Goal: Task Accomplishment & Management: Use online tool/utility

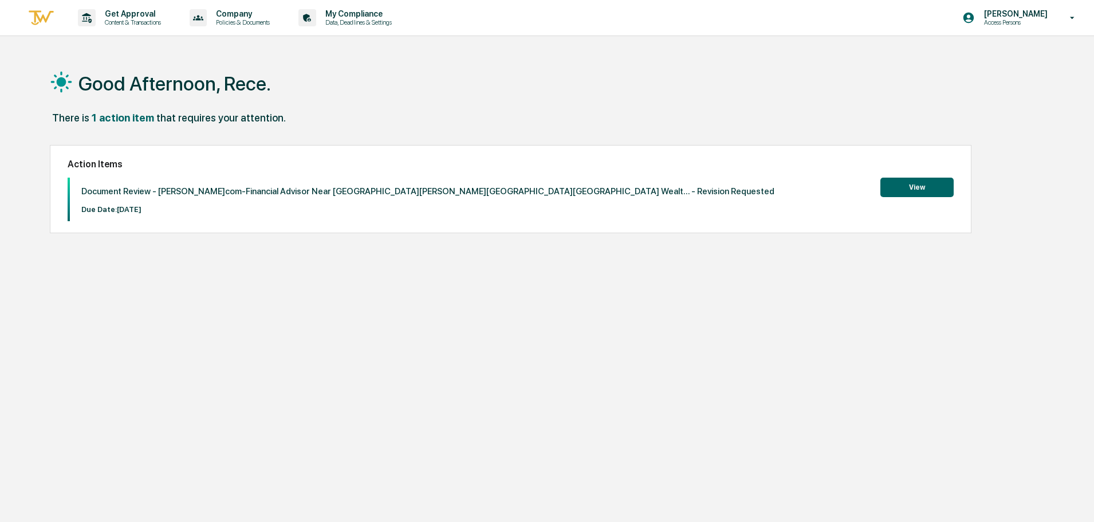
click at [926, 193] on button "View" at bounding box center [916, 187] width 73 height 19
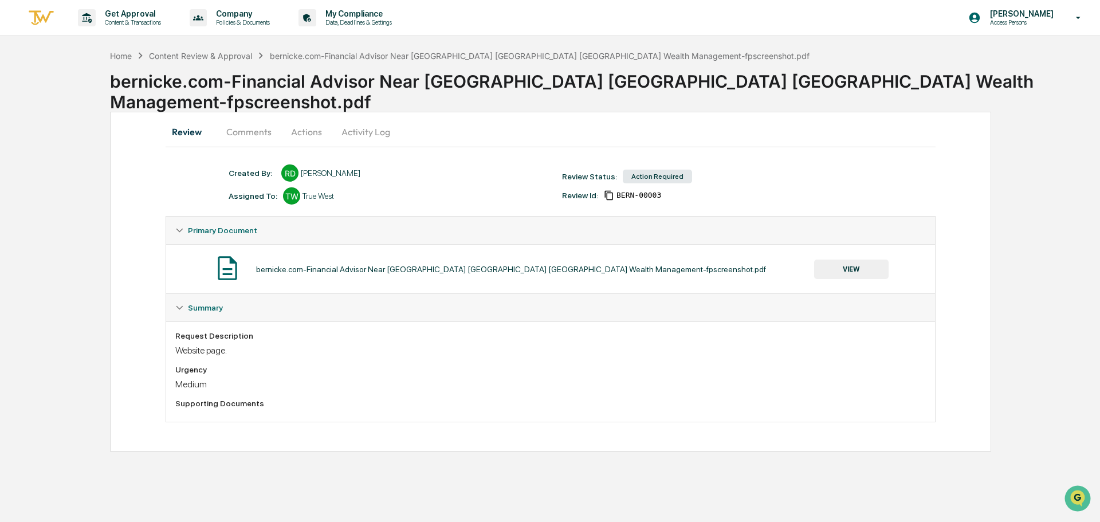
click at [243, 135] on button "Comments" at bounding box center [249, 131] width 64 height 27
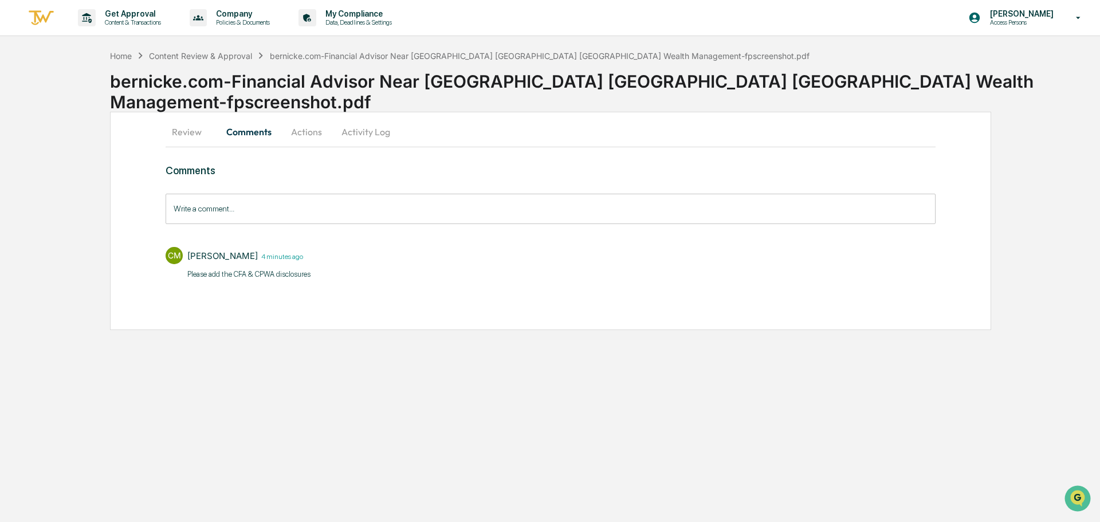
click at [363, 129] on button "Activity Log" at bounding box center [365, 131] width 67 height 27
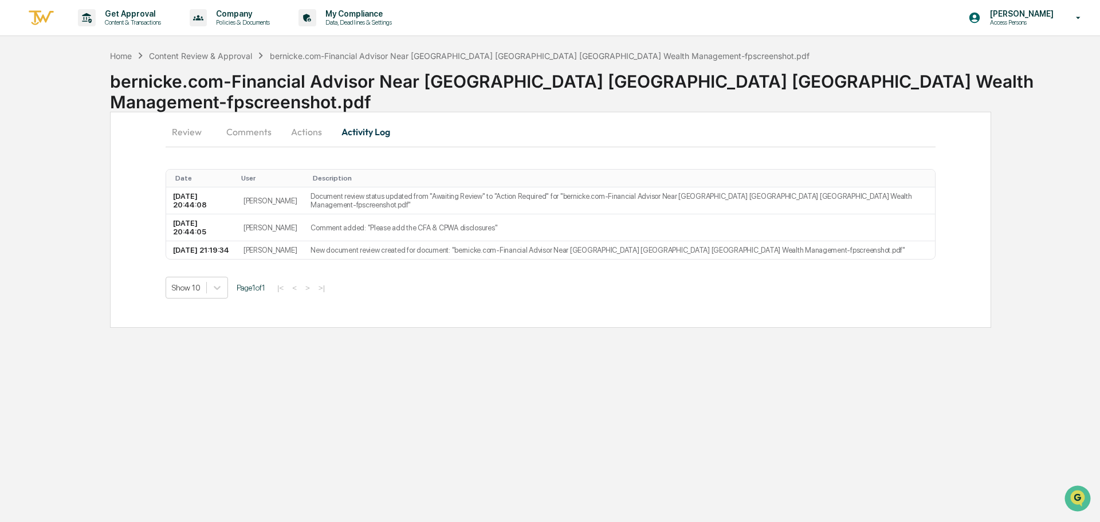
click at [305, 130] on button "Actions" at bounding box center [307, 131] width 52 height 27
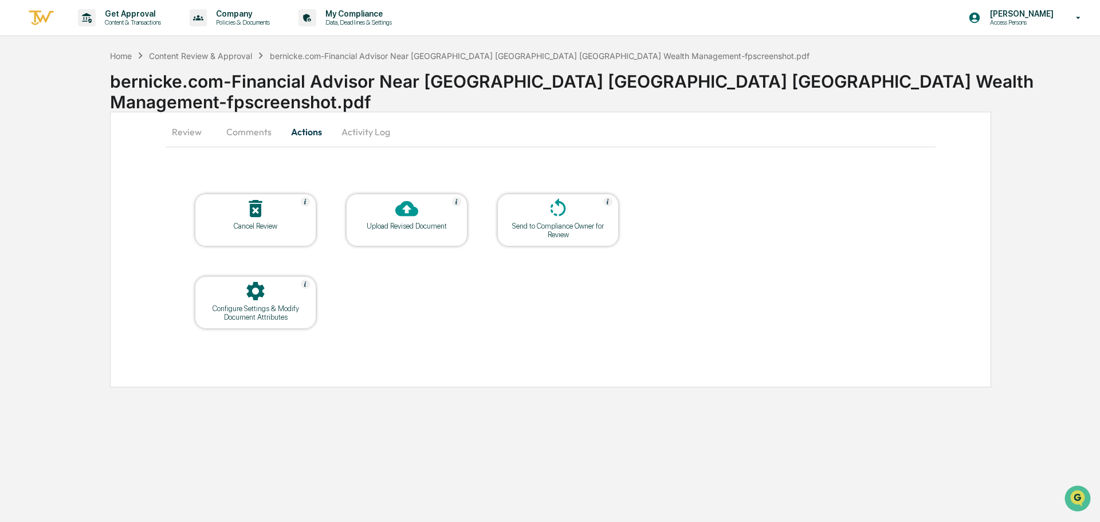
click at [422, 212] on div at bounding box center [406, 209] width 115 height 25
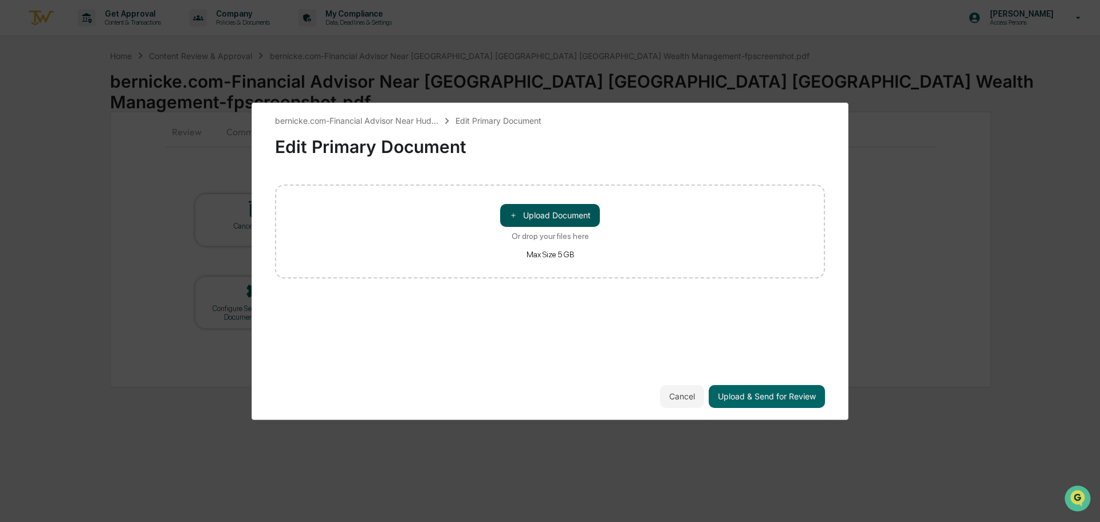
click at [525, 215] on button "＋ Upload Document" at bounding box center [550, 215] width 100 height 23
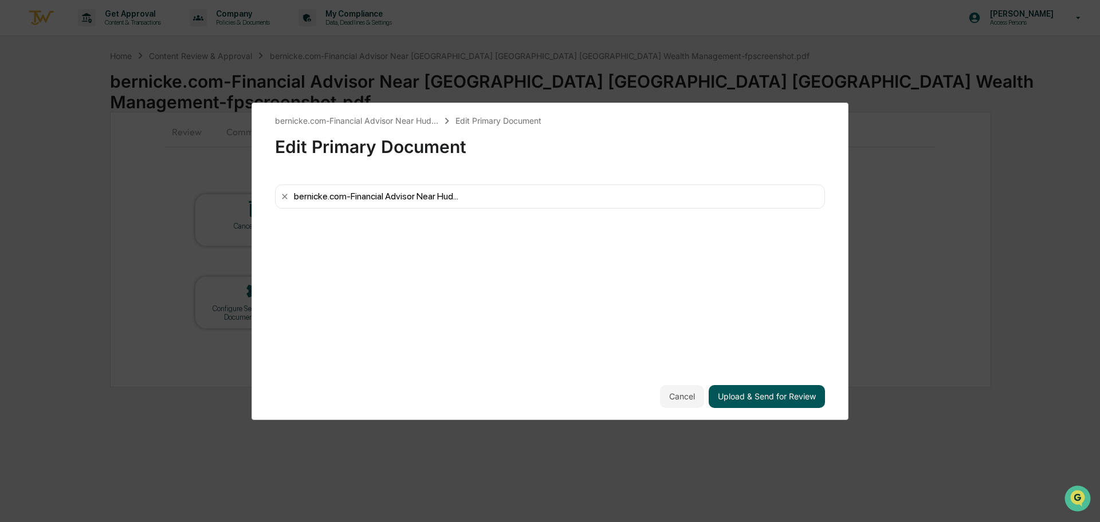
click at [772, 394] on button "Upload & Send for Review" at bounding box center [767, 396] width 116 height 23
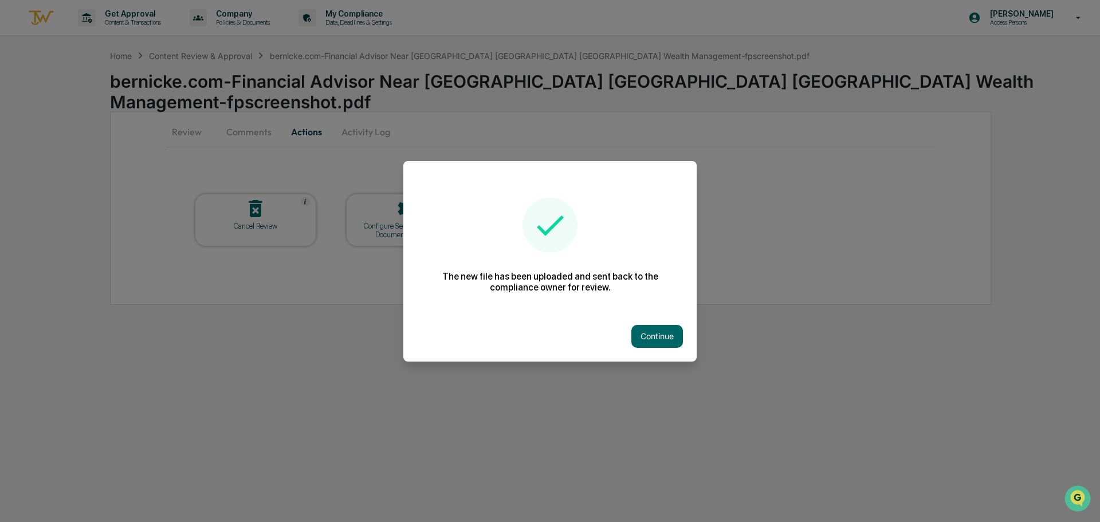
click at [683, 336] on div "Continue" at bounding box center [549, 336] width 293 height 50
click at [672, 339] on button "Continue" at bounding box center [657, 336] width 52 height 23
